Goal: Task Accomplishment & Management: Use online tool/utility

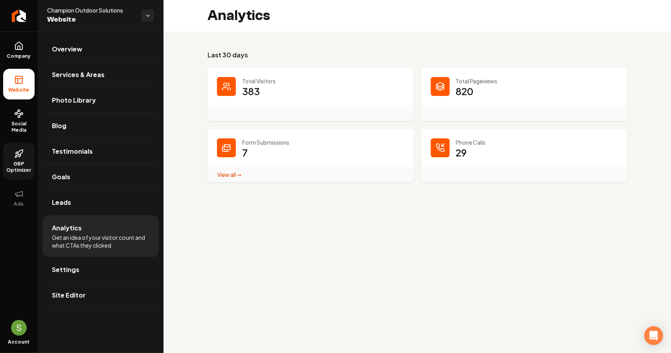
click at [31, 165] on span "GBP Optimizer" at bounding box center [18, 167] width 31 height 13
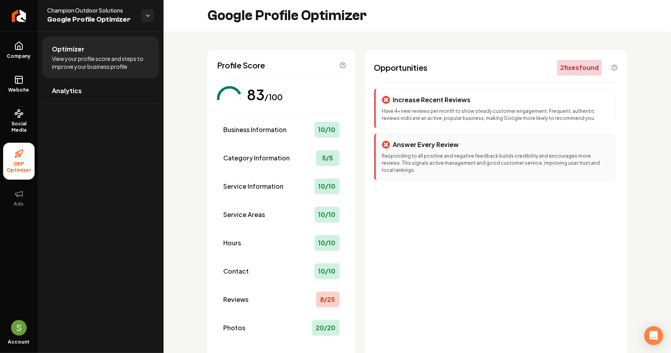
click at [429, 151] on div "Answer Every Review Responding to all positive and negative feedback builds cre…" at bounding box center [495, 156] width 242 height 47
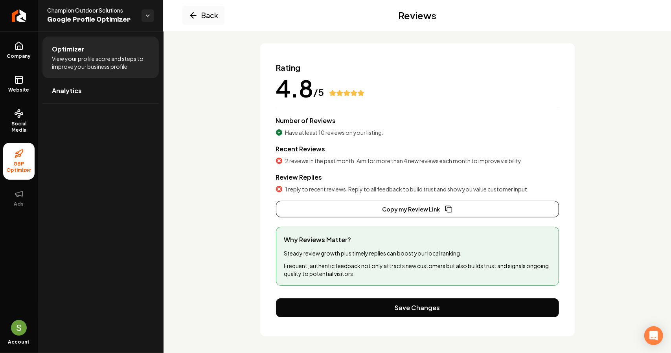
scroll to position [46, 0]
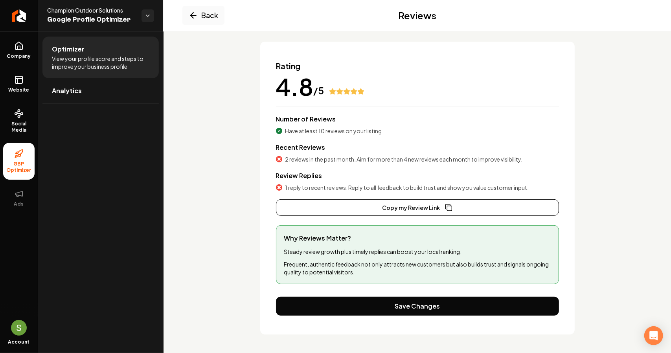
click at [312, 159] on span "2 reviews in the past month. Aim for more than 4 new reviews each month to impr…" at bounding box center [405, 159] width 238 height 8
click at [306, 182] on div "Review Replies 1 reply to recent reviews. Reply to all feedback to build trust …" at bounding box center [417, 181] width 283 height 20
click at [351, 251] on p "Steady review growth plus timely replies can boost your local ranking." at bounding box center [417, 252] width 267 height 8
click at [105, 82] on link "Analytics" at bounding box center [100, 90] width 116 height 25
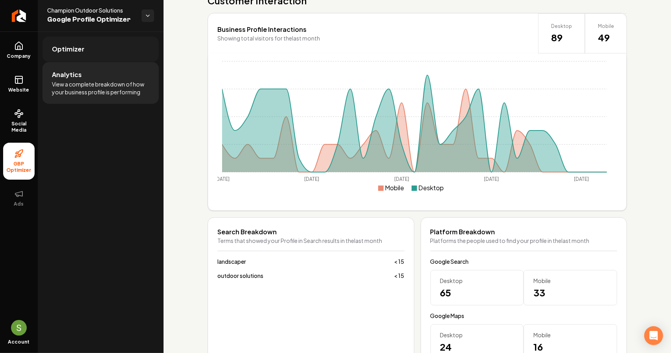
click at [81, 41] on link "Optimizer" at bounding box center [100, 49] width 116 height 25
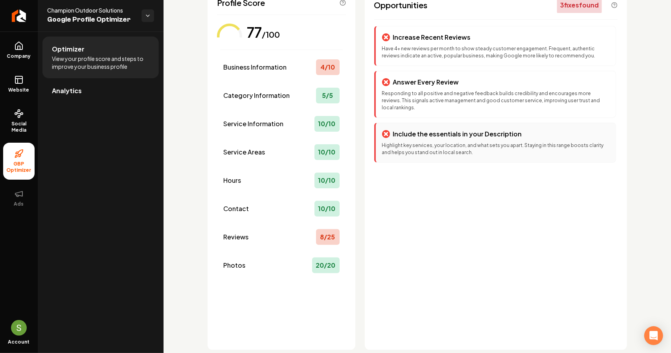
scroll to position [78, 0]
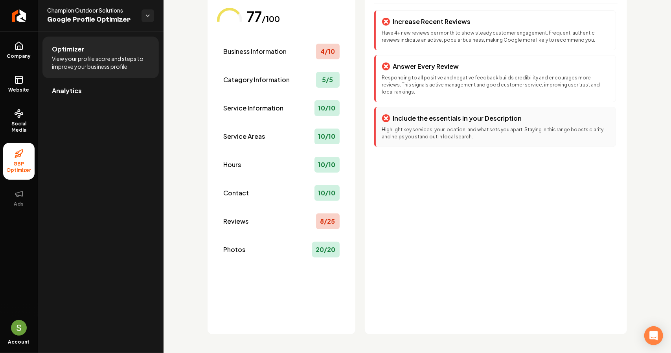
click at [440, 134] on div "Include the essentials in your Description Highlight key services, your locatio…" at bounding box center [495, 127] width 242 height 40
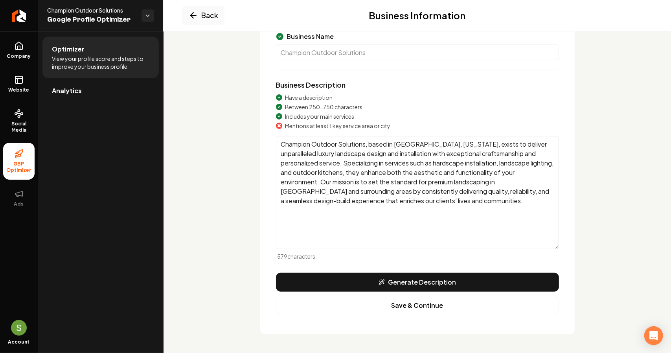
scroll to position [75, 0]
click at [411, 306] on button "Save & Continue" at bounding box center [417, 306] width 283 height 20
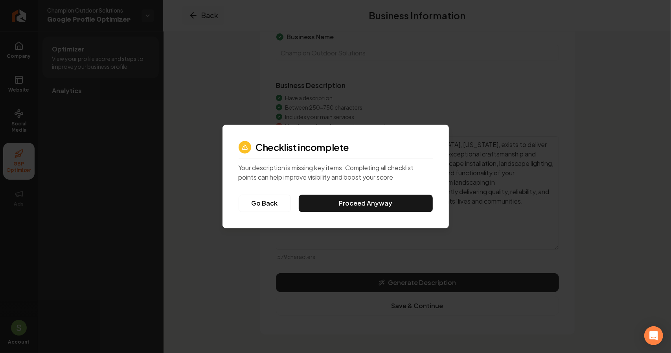
click at [459, 77] on div at bounding box center [335, 176] width 671 height 353
click at [261, 202] on button "Go Back" at bounding box center [265, 203] width 52 height 17
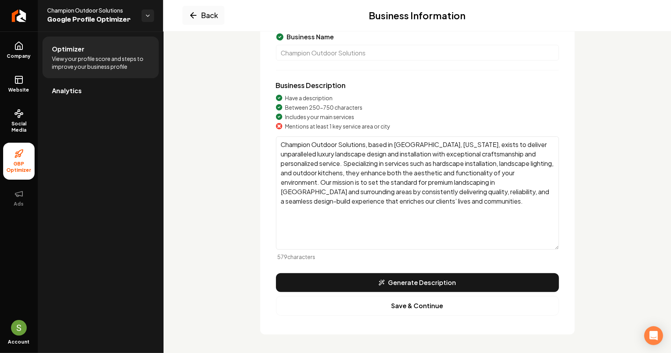
click at [311, 154] on textarea "Champion Outdoor Solutions, based in [GEOGRAPHIC_DATA], [US_STATE], exists to d…" at bounding box center [417, 192] width 283 height 113
click at [529, 178] on textarea "Champion Outdoor Solutions, based in [GEOGRAPHIC_DATA], [US_STATE], exists to d…" at bounding box center [417, 192] width 283 height 113
click at [530, 178] on textarea "Champion Outdoor Solutions, based in [GEOGRAPHIC_DATA], [US_STATE], exists to d…" at bounding box center [417, 192] width 283 height 113
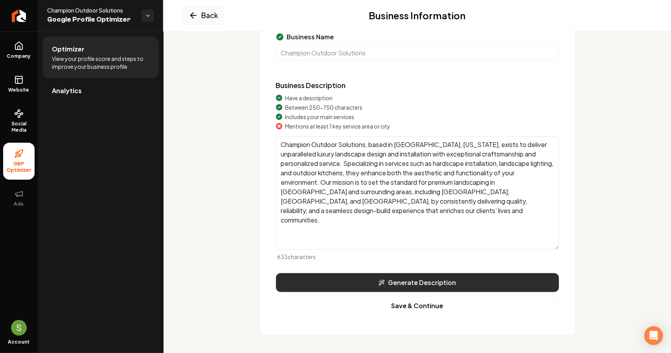
click at [461, 278] on button "Generate Description" at bounding box center [417, 282] width 283 height 19
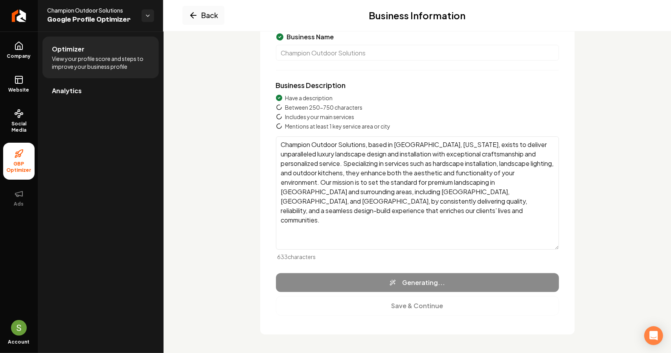
type textarea "Champion Outdoor Solutions, located in [GEOGRAPHIC_DATA], [US_STATE], specializ…"
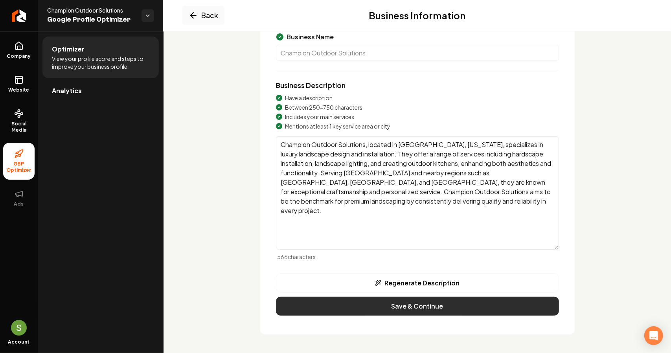
click at [435, 306] on button "Save & Continue" at bounding box center [417, 306] width 283 height 19
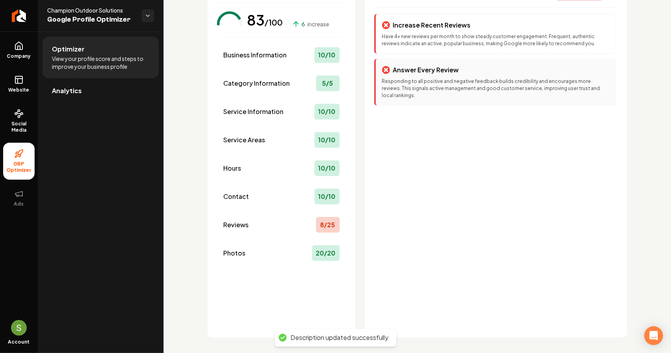
scroll to position [0, 0]
